Goal: Task Accomplishment & Management: Use online tool/utility

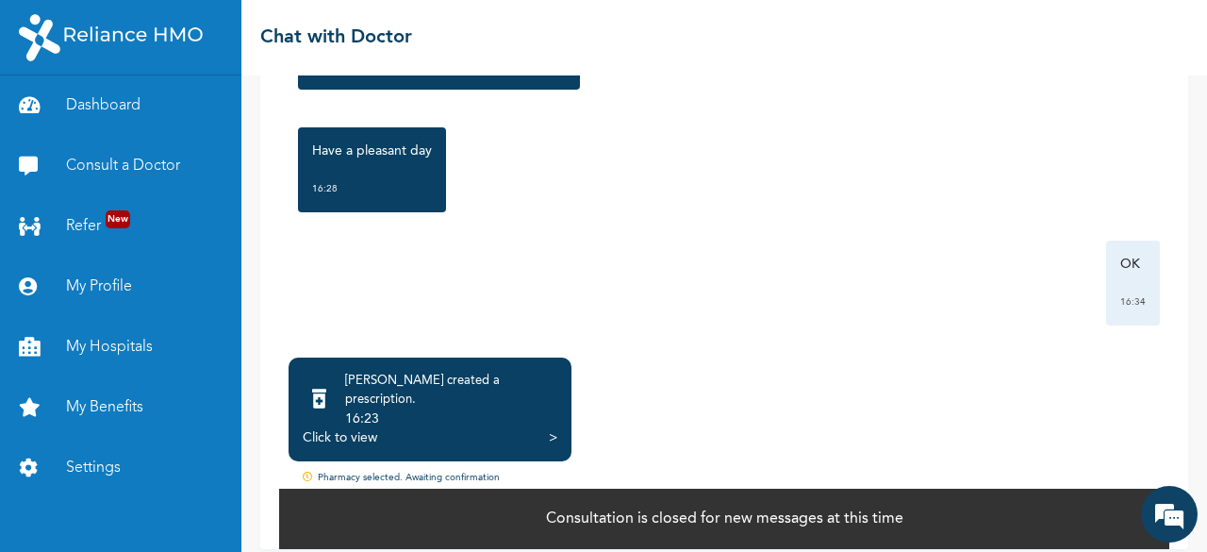
click at [355, 428] on div "Click to view" at bounding box center [340, 437] width 75 height 19
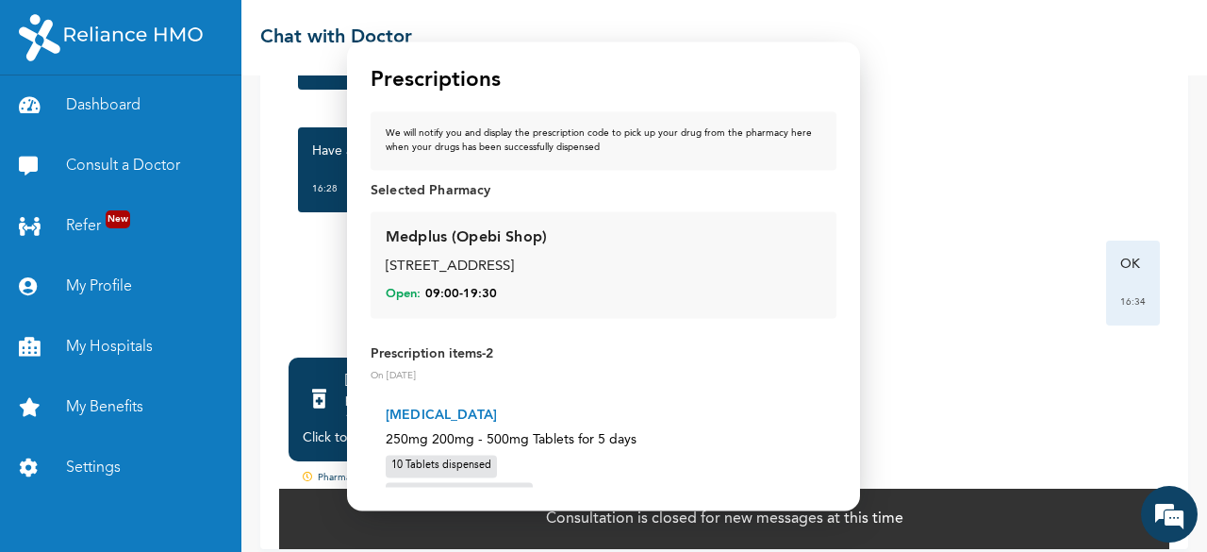
click at [428, 242] on div "Medplus (Opebi Shop)" at bounding box center [466, 238] width 161 height 23
click at [438, 240] on div "Medplus (Opebi Shop)" at bounding box center [466, 238] width 161 height 23
click at [543, 263] on div "[STREET_ADDRESS]" at bounding box center [604, 268] width 436 height 22
click at [399, 293] on span "Open:" at bounding box center [403, 294] width 35 height 17
click at [560, 249] on div "Medplus (Opebi Shop) [STREET_ADDRESS] Open: 09:00 - 19:30" at bounding box center [604, 265] width 436 height 76
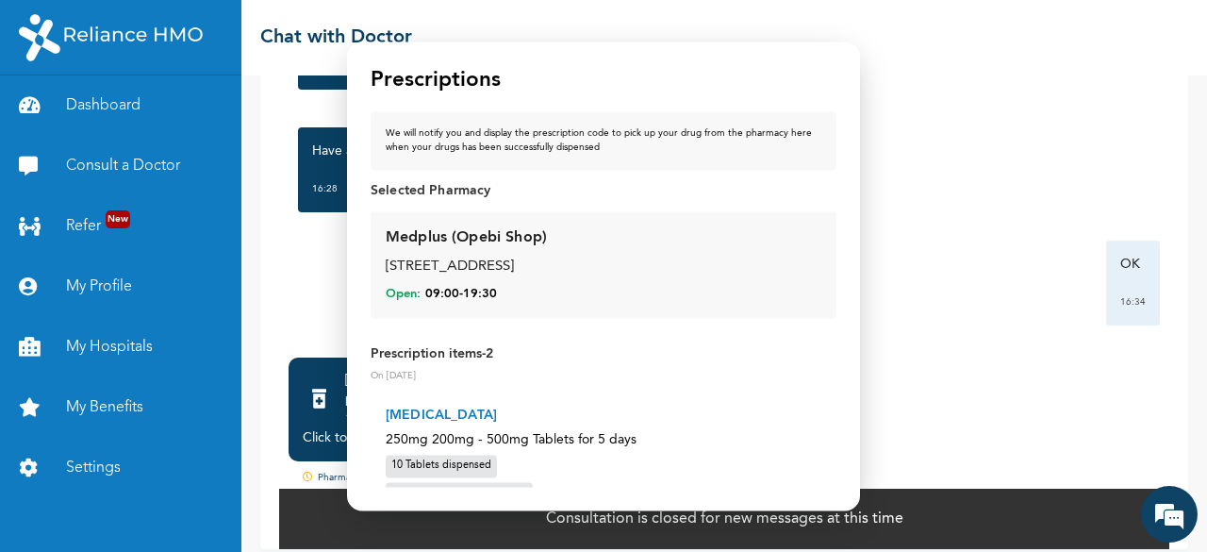
click at [560, 249] on div "Medplus (Opebi Shop) [STREET_ADDRESS] Open: 09:00 - 19:30" at bounding box center [604, 265] width 436 height 76
click at [429, 190] on p "Selected Pharmacy" at bounding box center [604, 191] width 466 height 19
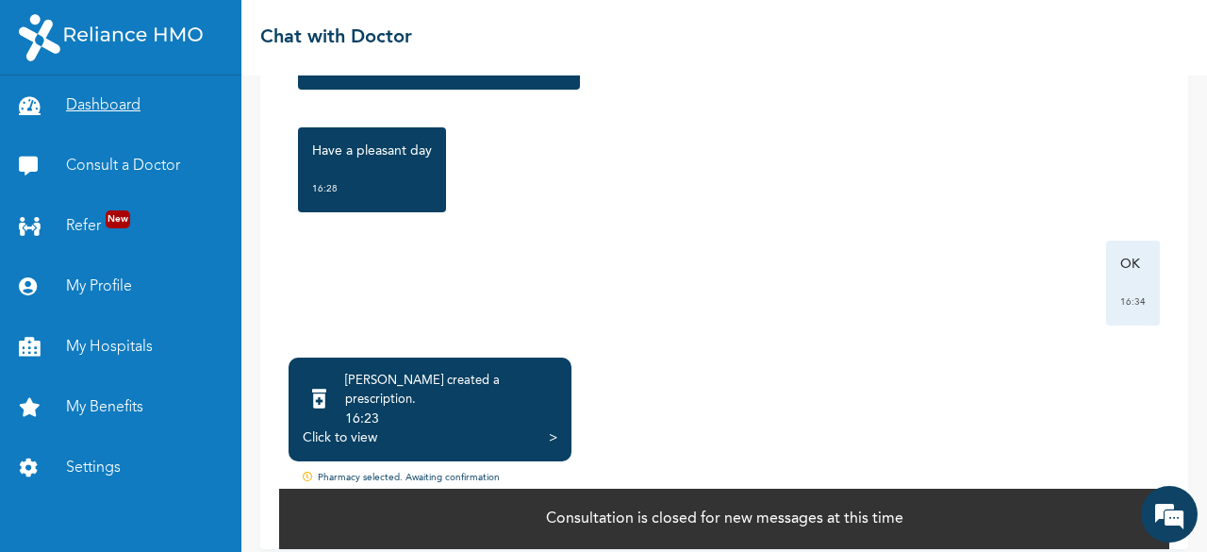
click at [129, 111] on link "Dashboard" at bounding box center [120, 105] width 241 height 60
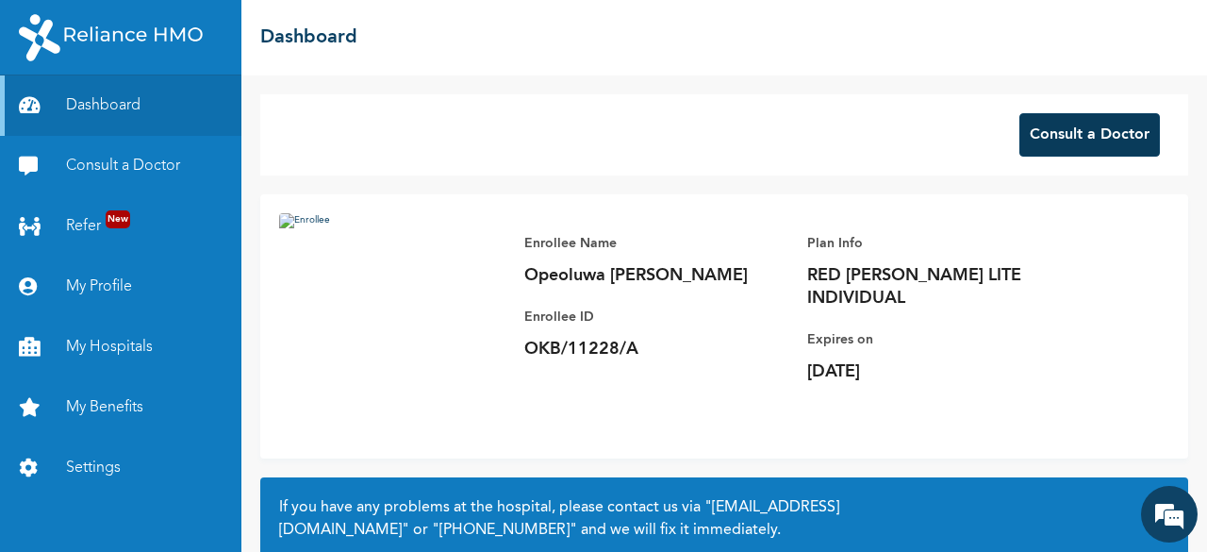
click at [1039, 128] on button "Consult a Doctor" at bounding box center [1089, 134] width 141 height 43
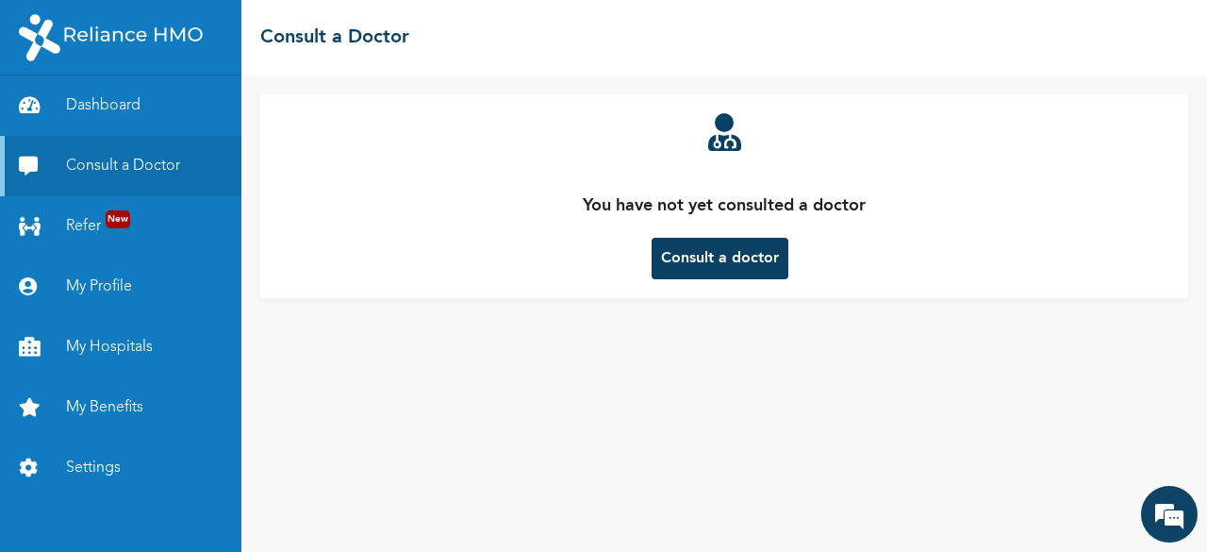
click at [692, 257] on button "Consult a doctor" at bounding box center [720, 258] width 137 height 41
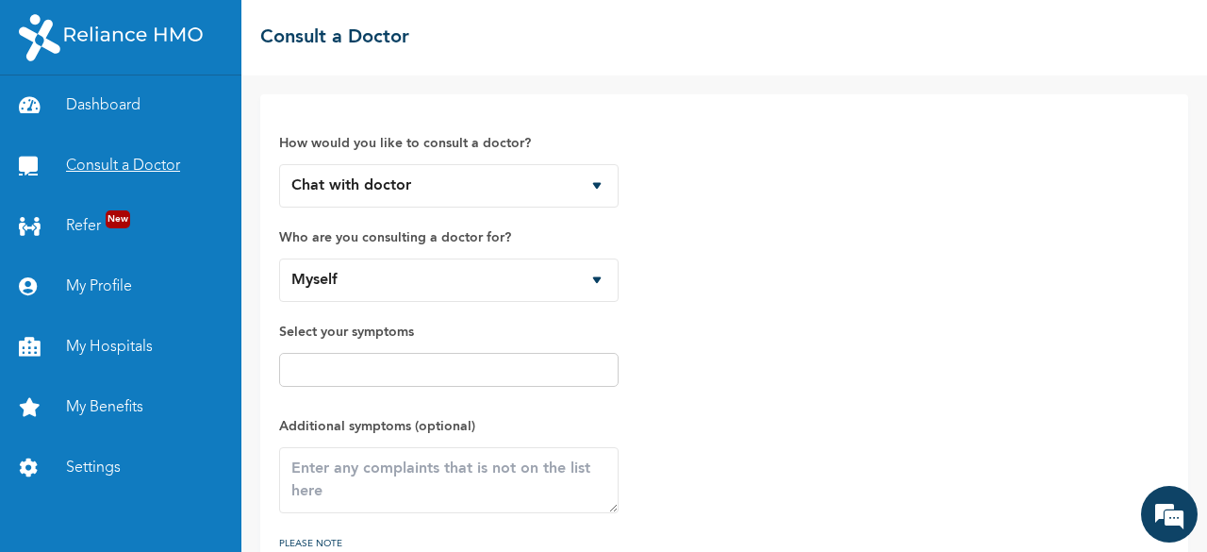
click at [96, 163] on link "Consult a Doctor" at bounding box center [120, 166] width 241 height 60
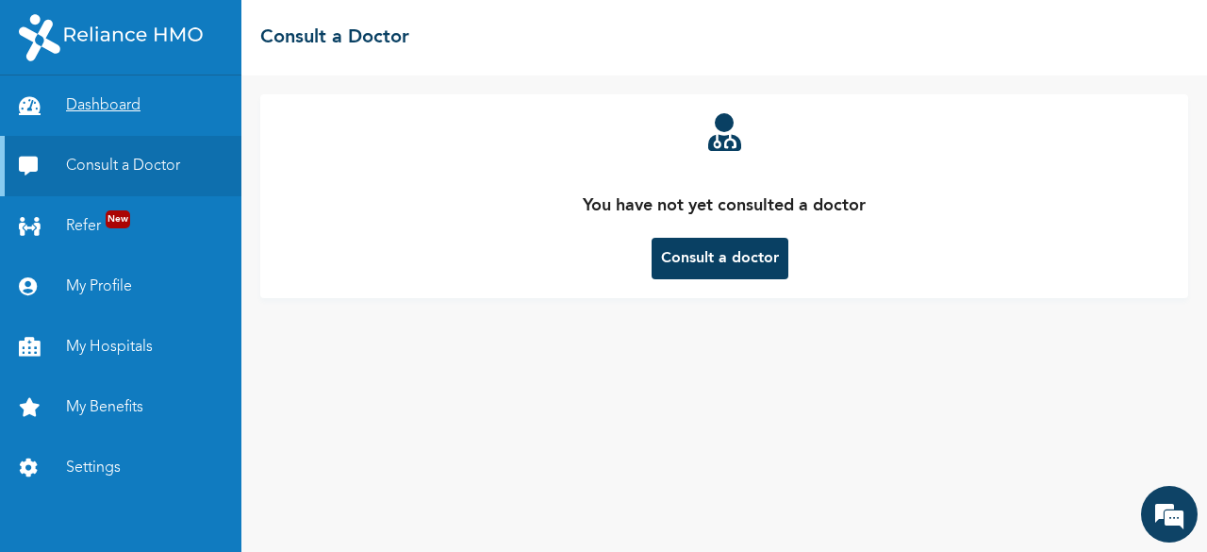
click at [121, 109] on link "Dashboard" at bounding box center [120, 105] width 241 height 60
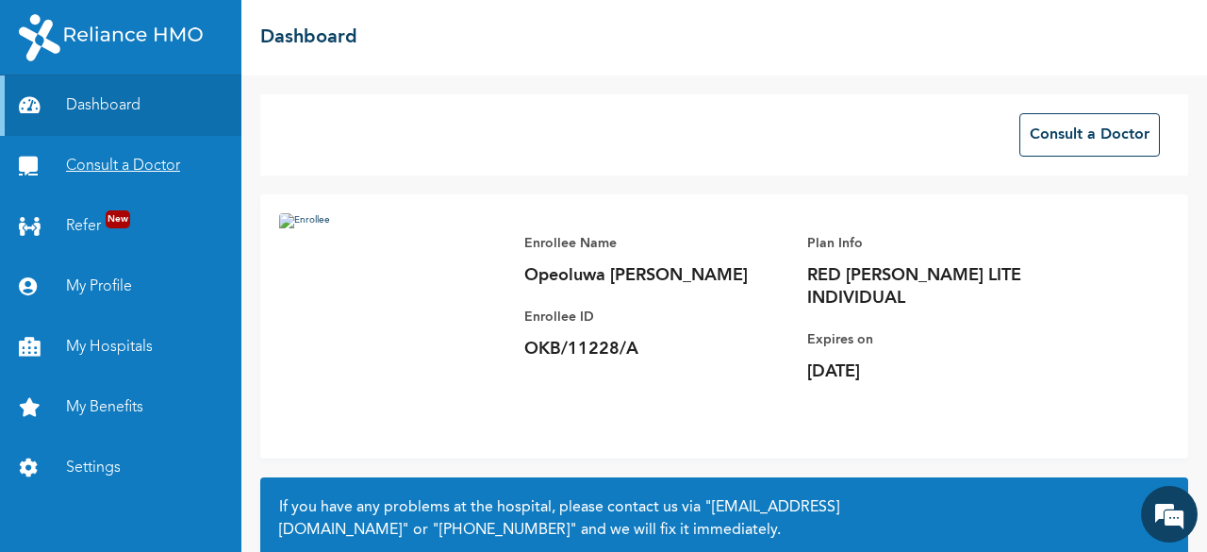
click at [139, 167] on link "Consult a Doctor" at bounding box center [120, 166] width 241 height 60
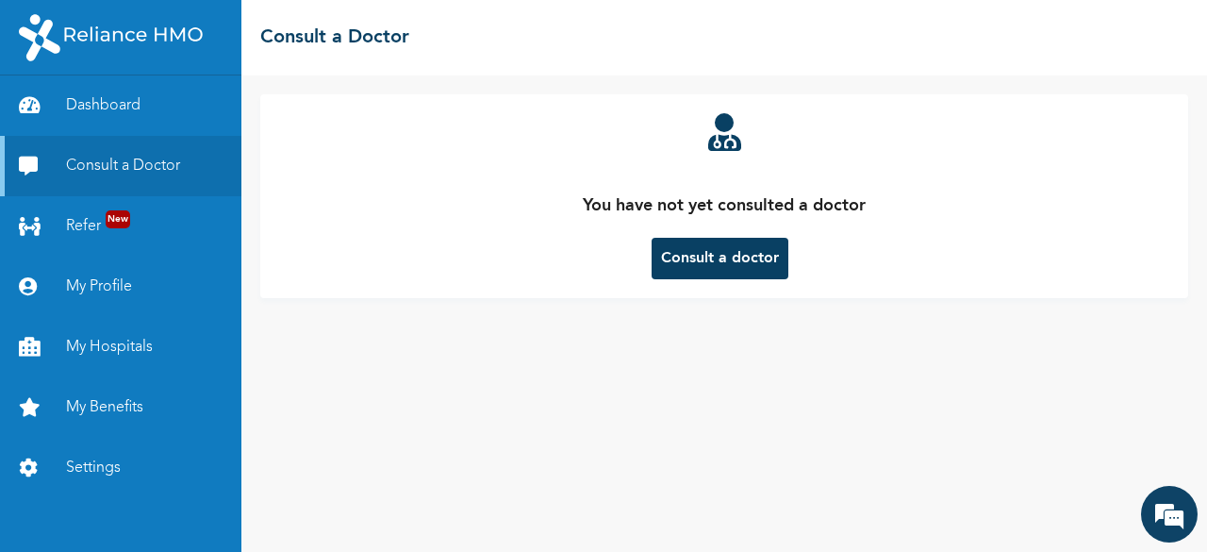
click at [760, 265] on button "Consult a doctor" at bounding box center [720, 258] width 137 height 41
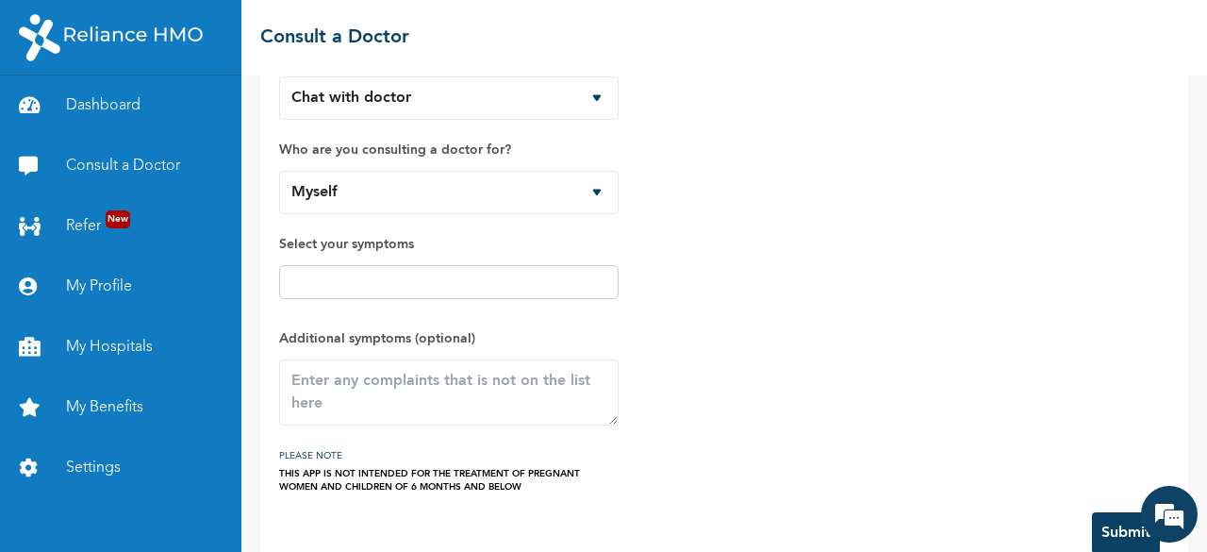
scroll to position [124, 0]
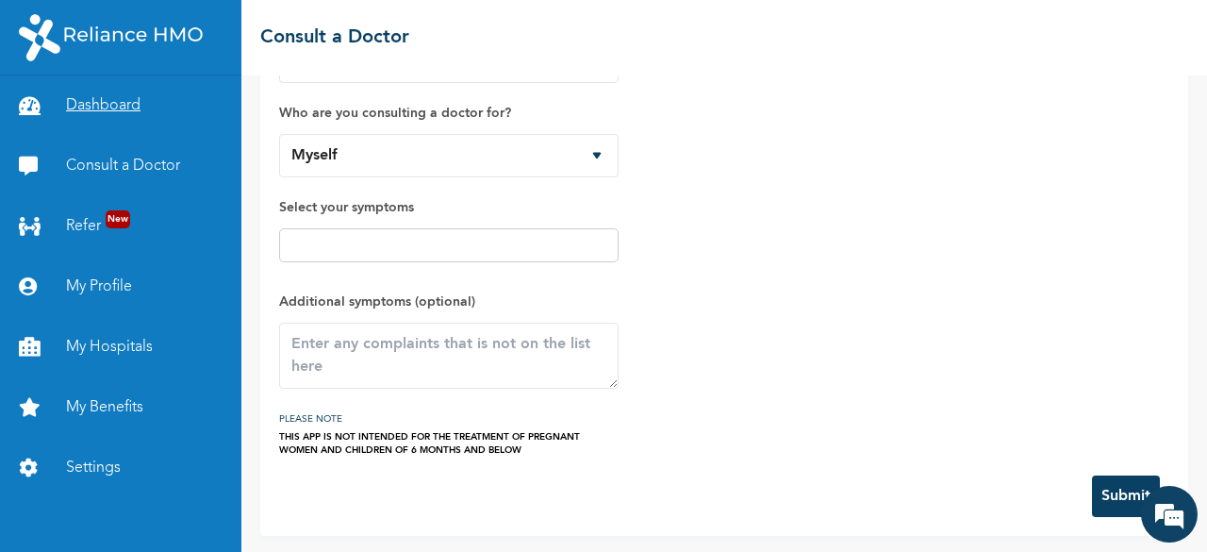
click at [127, 102] on link "Dashboard" at bounding box center [120, 105] width 241 height 60
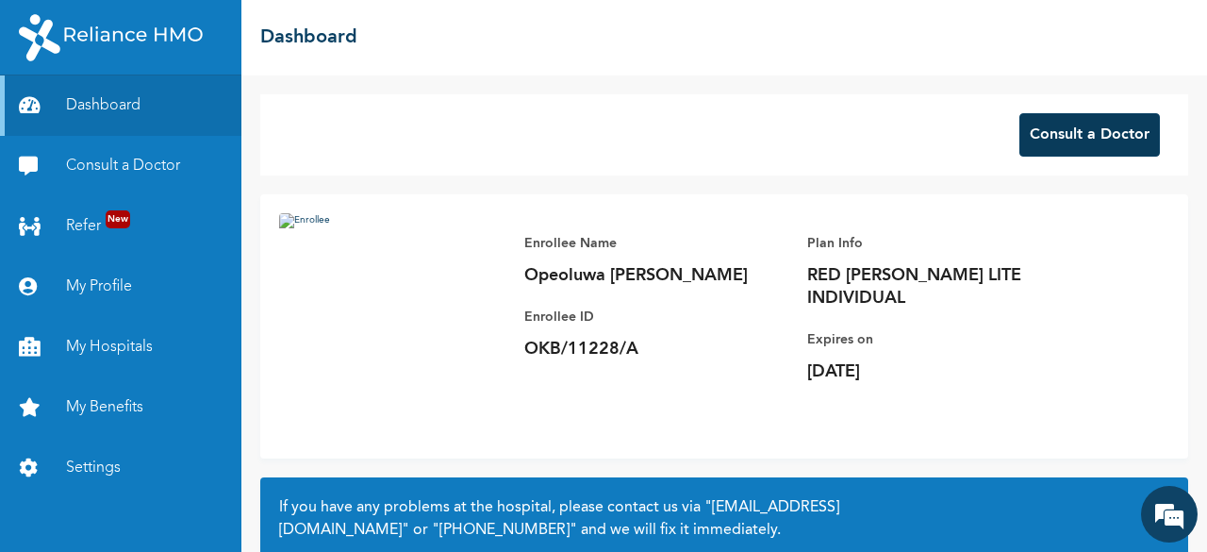
click at [1044, 149] on button "Consult a Doctor" at bounding box center [1089, 134] width 141 height 43
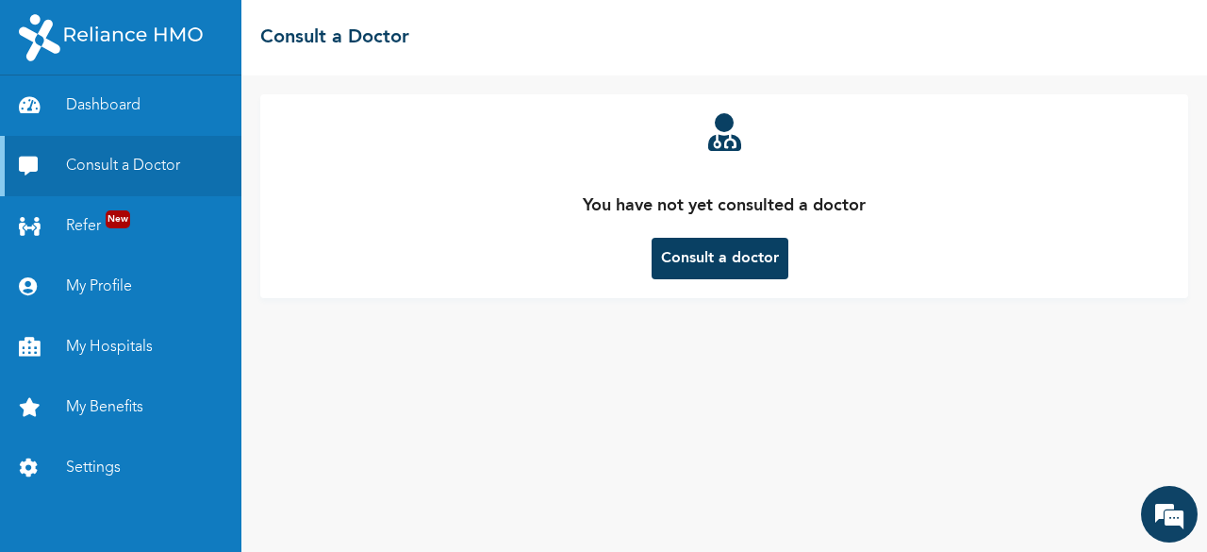
click at [753, 274] on button "Consult a doctor" at bounding box center [720, 258] width 137 height 41
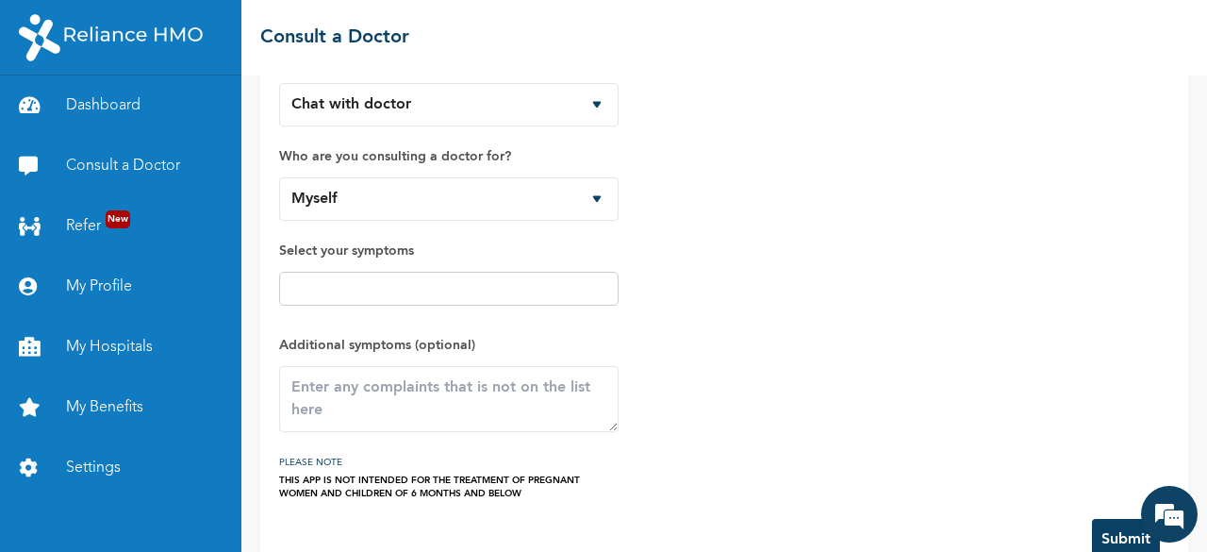
scroll to position [124, 0]
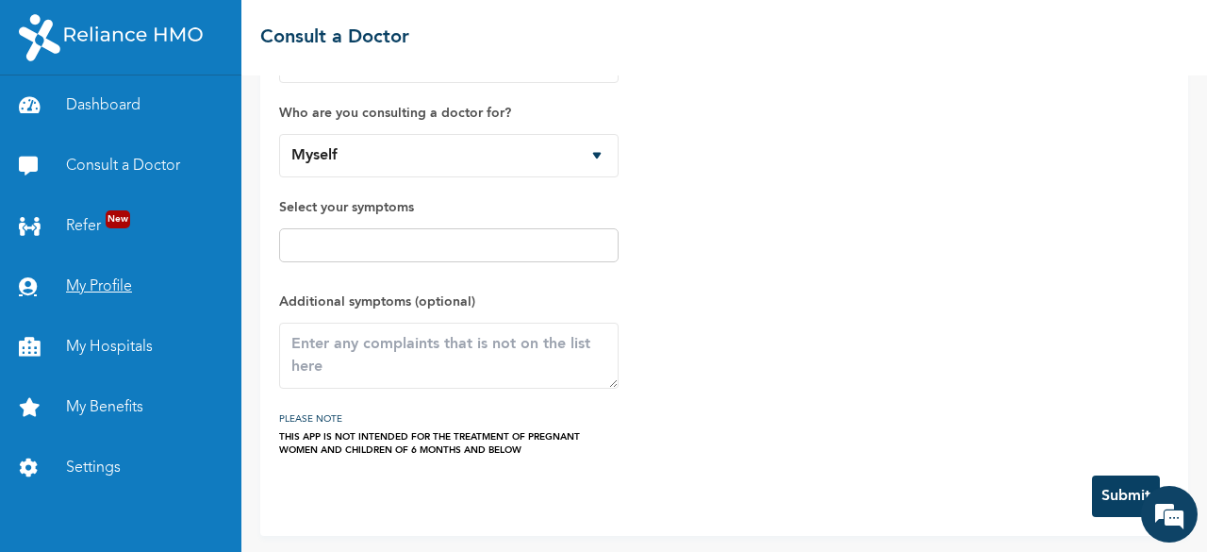
click at [136, 263] on link "My Profile" at bounding box center [120, 287] width 241 height 60
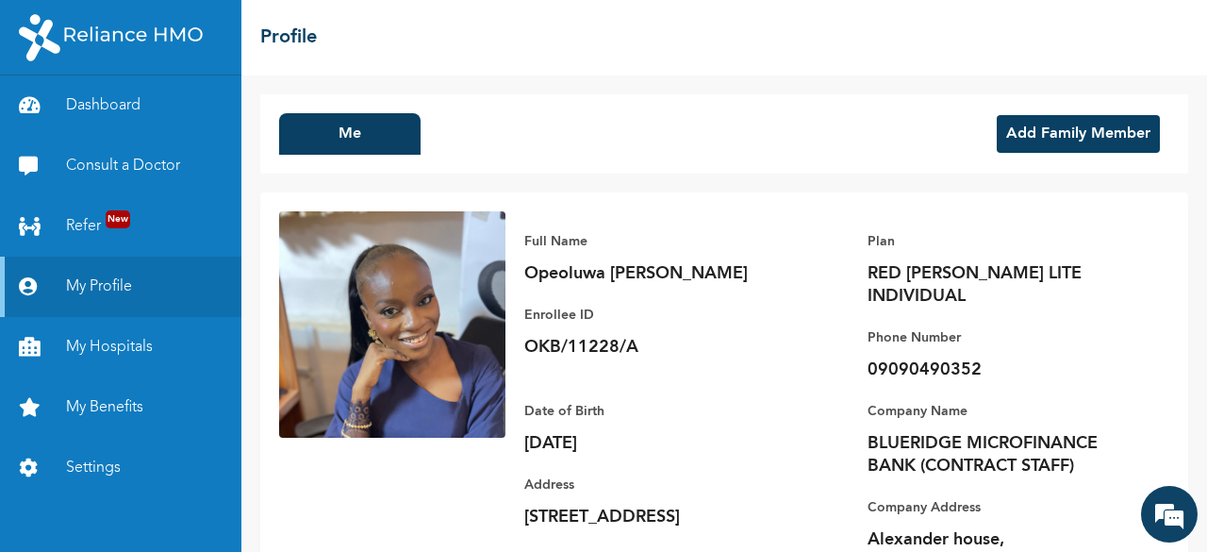
click at [1058, 133] on button "Add Family Member" at bounding box center [1078, 134] width 163 height 38
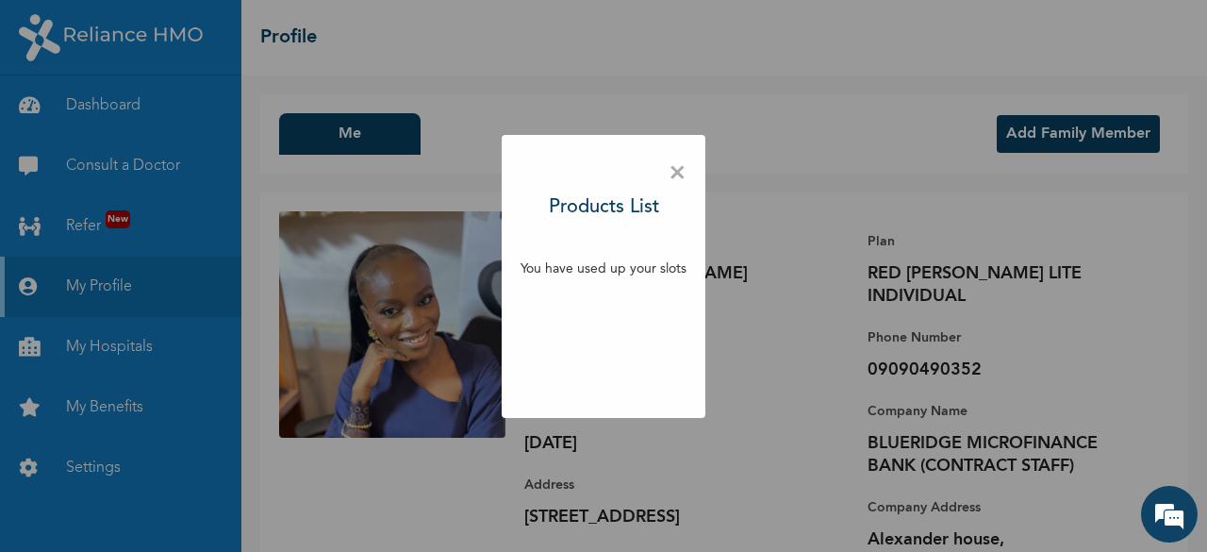
click at [679, 175] on span "×" at bounding box center [678, 174] width 18 height 40
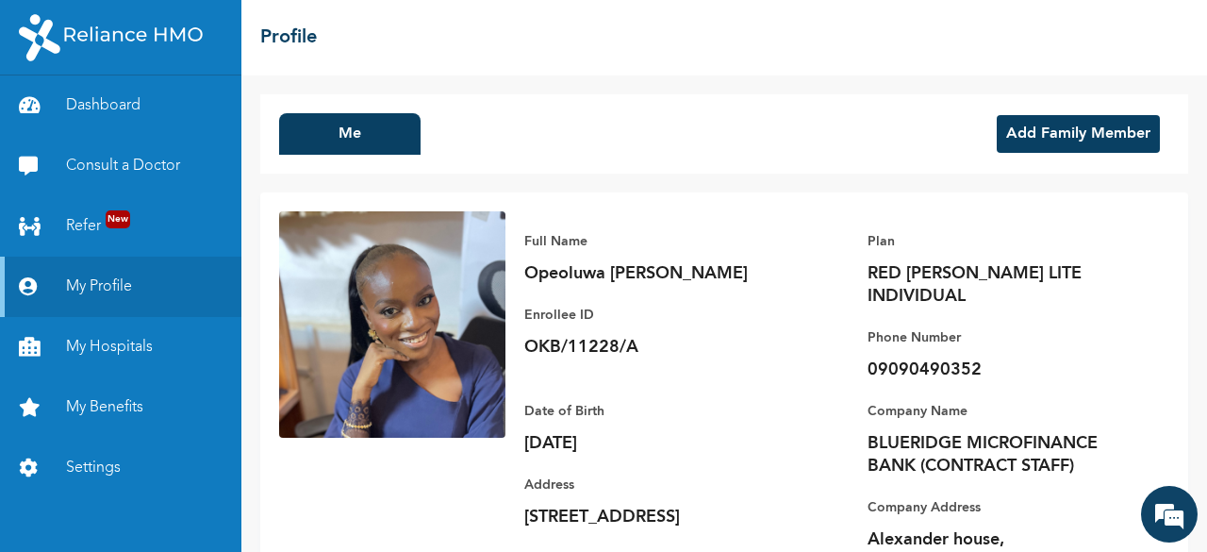
scroll to position [96, 0]
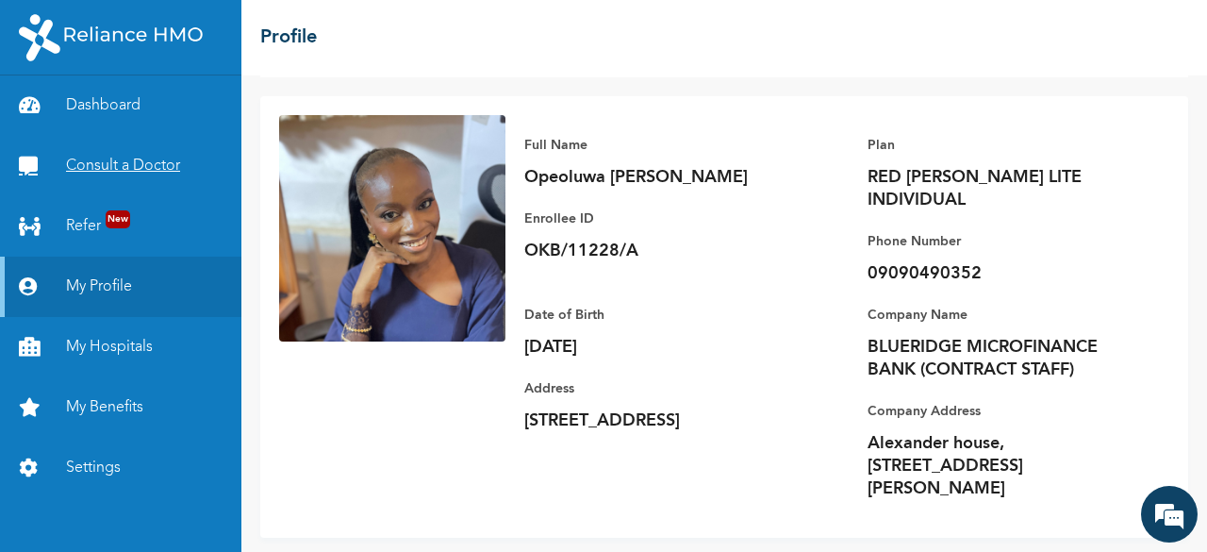
click at [103, 173] on link "Consult a Doctor" at bounding box center [120, 166] width 241 height 60
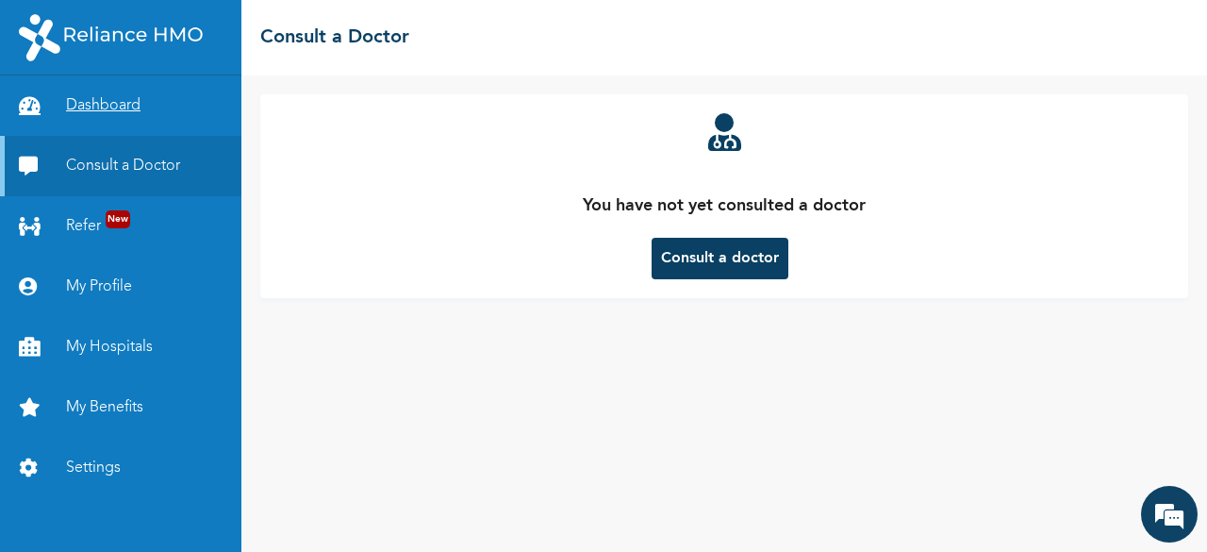
click at [131, 105] on link "Dashboard" at bounding box center [120, 105] width 241 height 60
